Goal: Browse casually

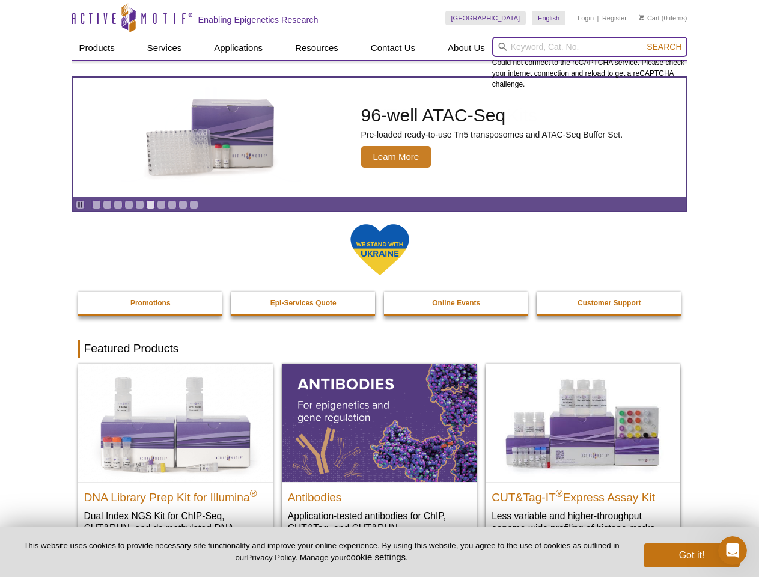
click at [590, 47] on input "search" at bounding box center [589, 47] width 195 height 20
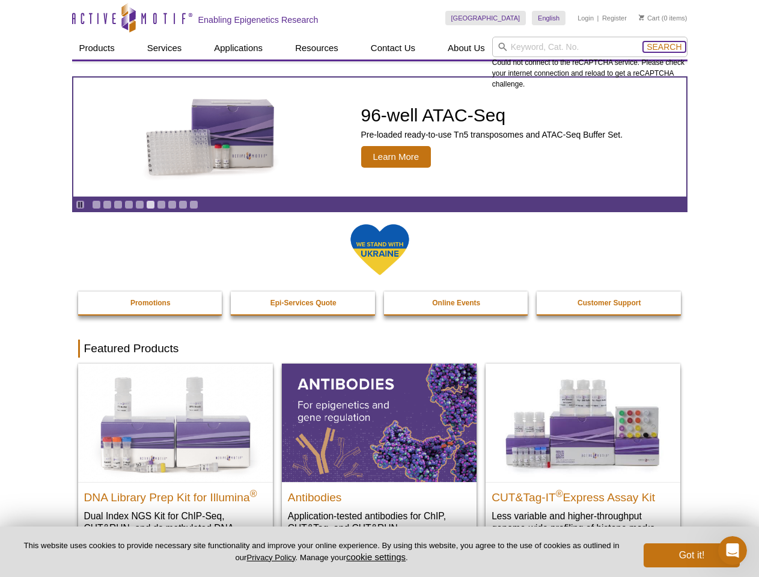
click at [664, 47] on span "Search" at bounding box center [664, 47] width 35 height 10
click at [80, 204] on icon "Pause" at bounding box center [80, 205] width 8 height 8
click at [96, 204] on link "Go to slide 1" at bounding box center [96, 204] width 9 height 9
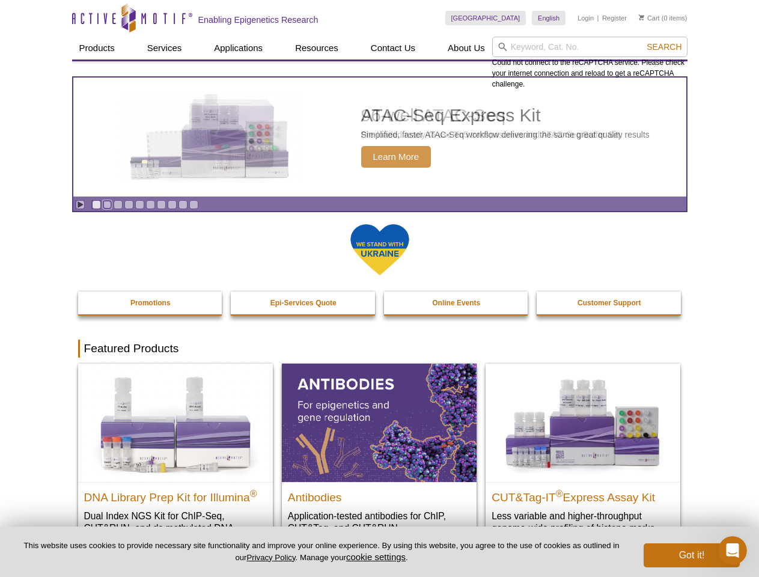
click at [107, 204] on link "Go to slide 2" at bounding box center [107, 204] width 9 height 9
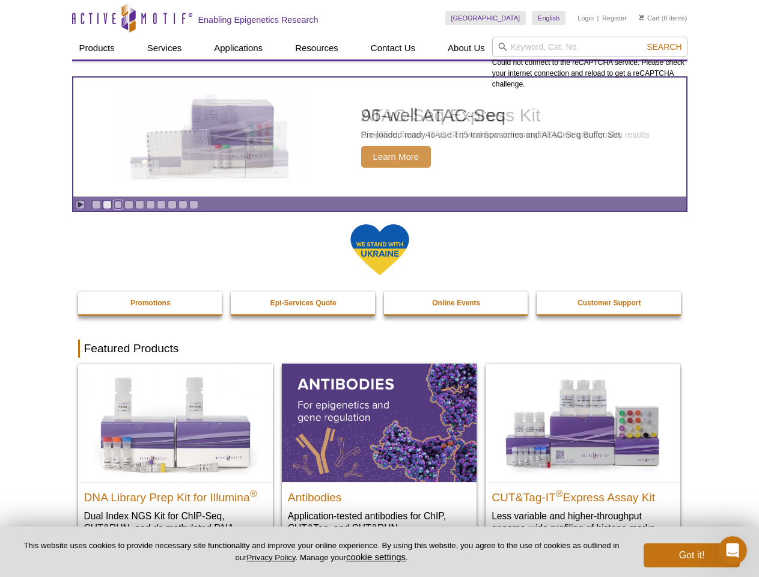
click at [118, 204] on link "Go to slide 3" at bounding box center [118, 204] width 9 height 9
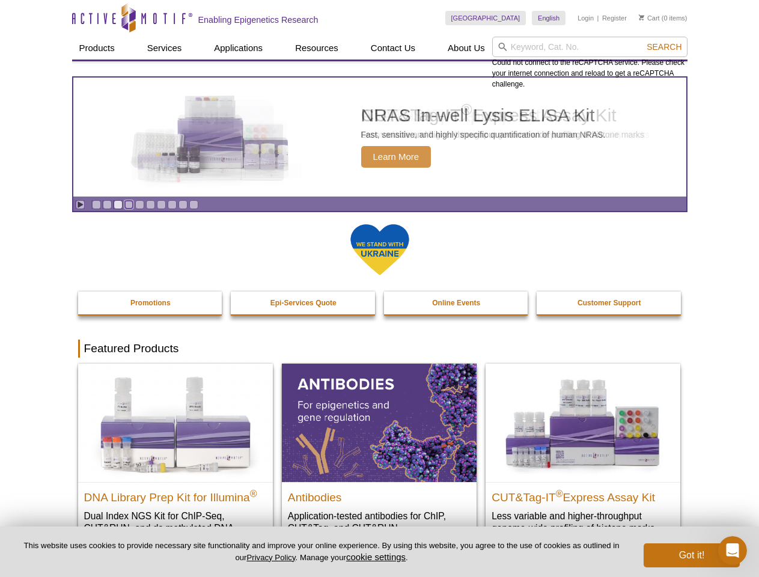
click at [129, 204] on link "Go to slide 4" at bounding box center [128, 204] width 9 height 9
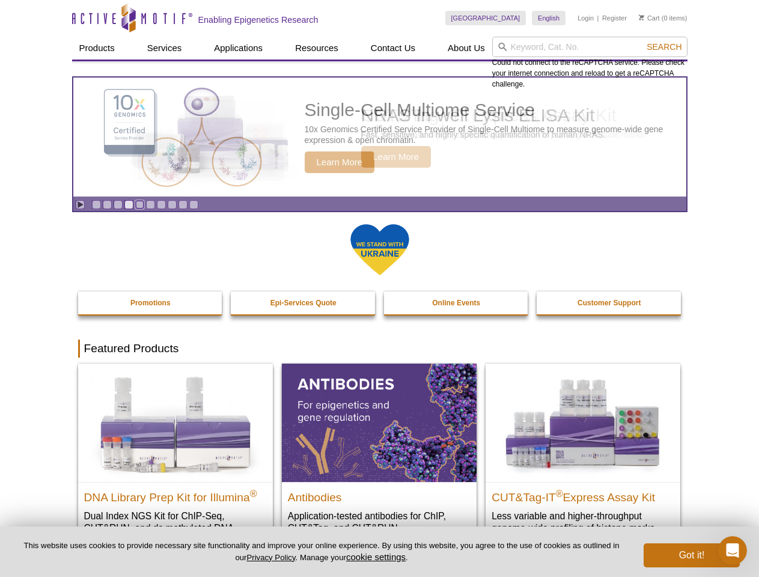
click at [139, 204] on link "Go to slide 5" at bounding box center [139, 204] width 9 height 9
